Goal: Information Seeking & Learning: Learn about a topic

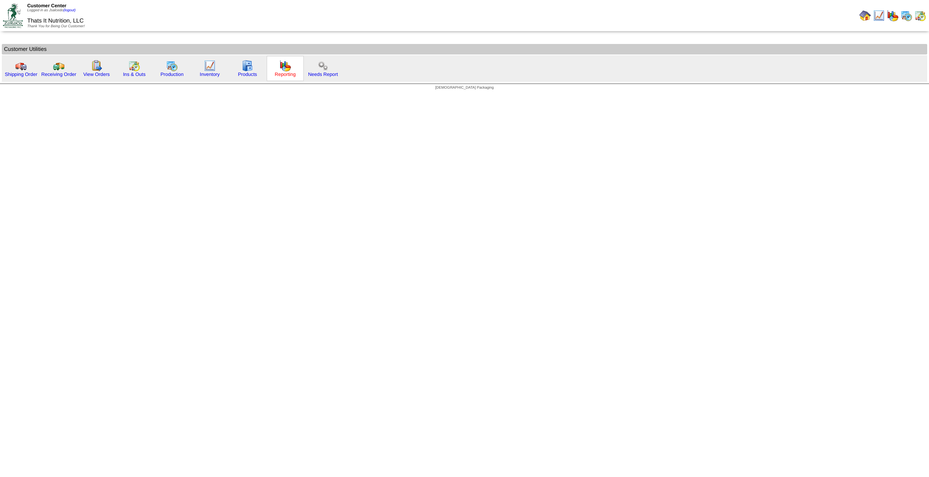
click at [281, 74] on link "Reporting" at bounding box center [285, 74] width 21 height 5
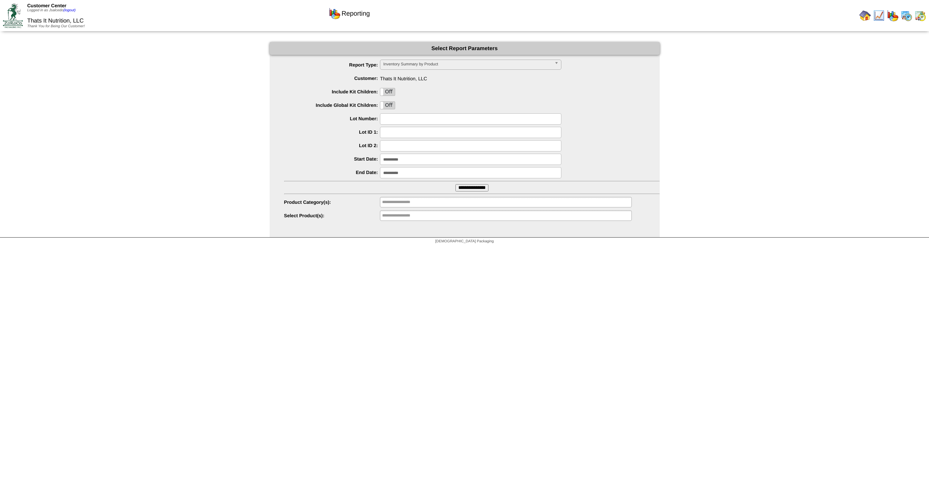
click at [17, 17] on img at bounding box center [13, 15] width 20 height 24
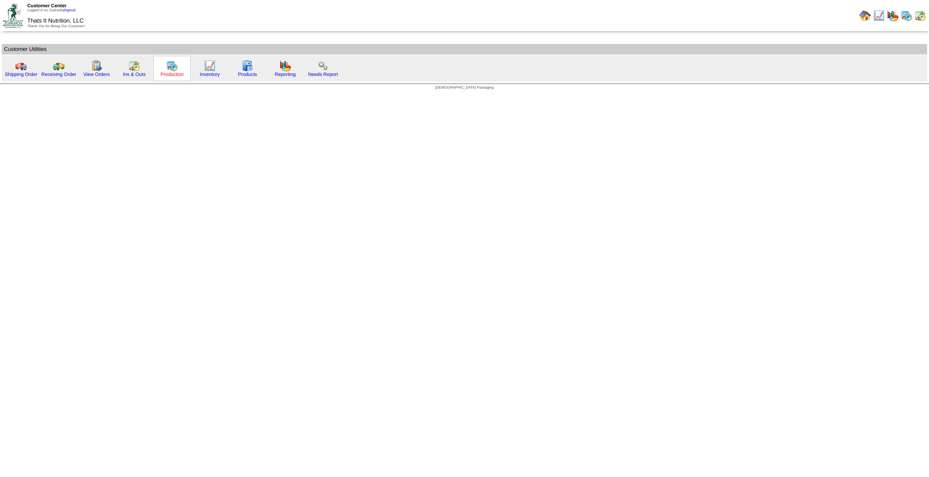
click at [174, 75] on link "Production" at bounding box center [171, 74] width 23 height 5
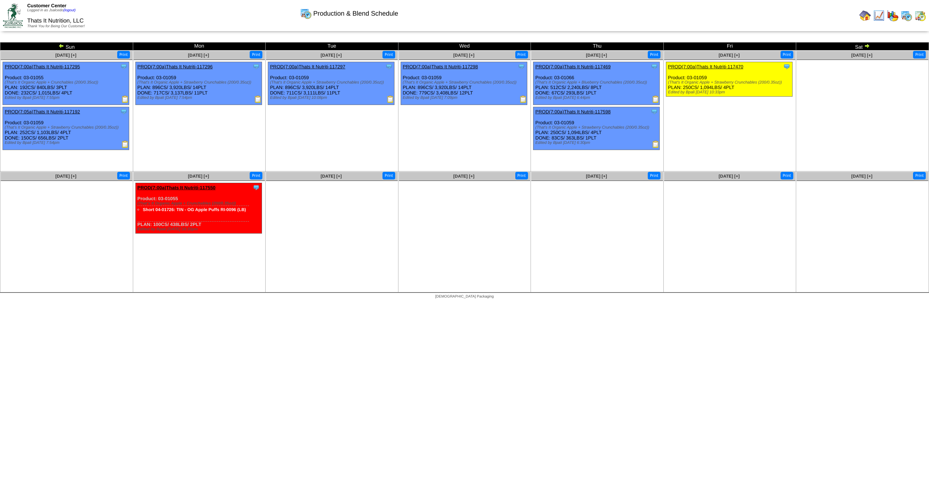
click at [15, 12] on img at bounding box center [13, 15] width 20 height 24
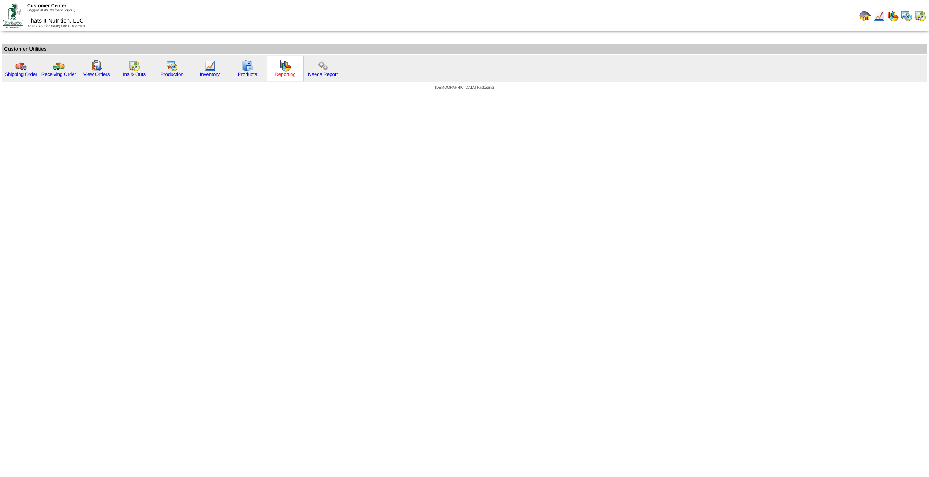
click at [284, 74] on link "Reporting" at bounding box center [285, 74] width 21 height 5
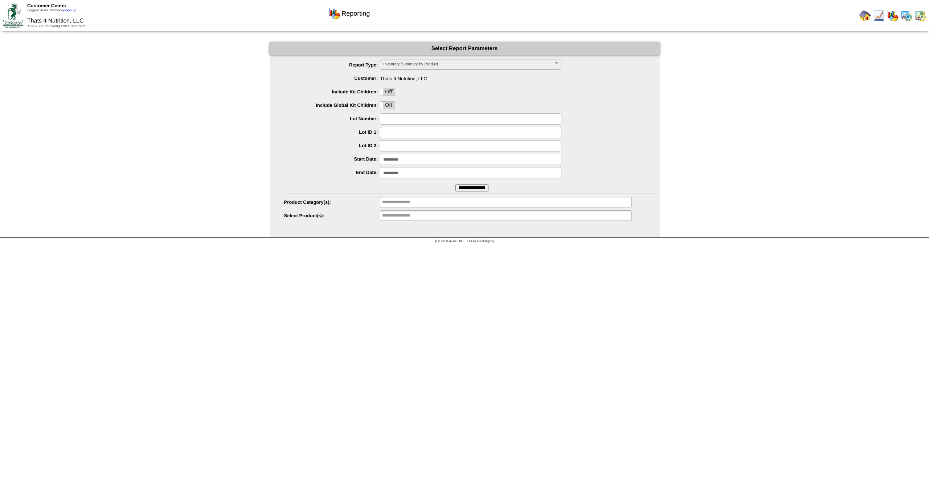
click at [472, 189] on input "**********" at bounding box center [472, 187] width 33 height 7
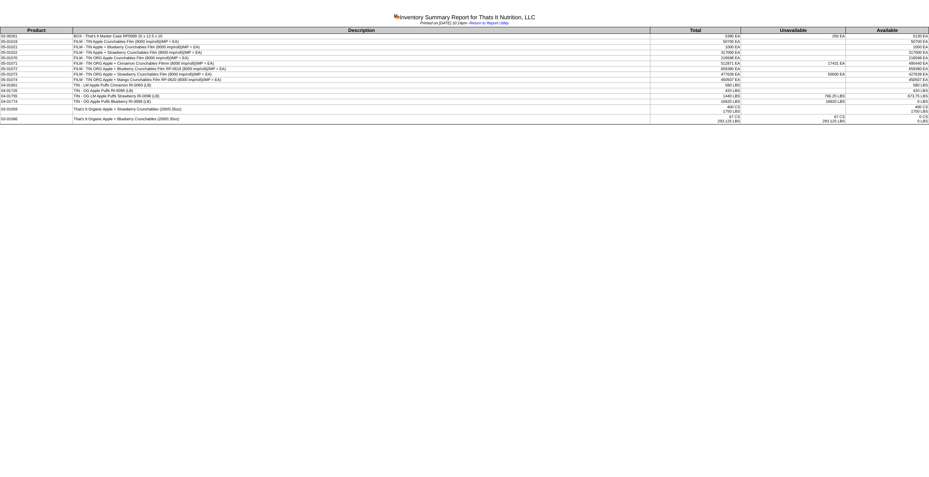
drag, startPoint x: 927, startPoint y: 100, endPoint x: 28, endPoint y: 77, distance: 899.8
click at [28, 77] on tbody "Product Description Total Unavailable Available 02-00261 BOX - That's It Master…" at bounding box center [464, 75] width 929 height 97
